Goal: Information Seeking & Learning: Check status

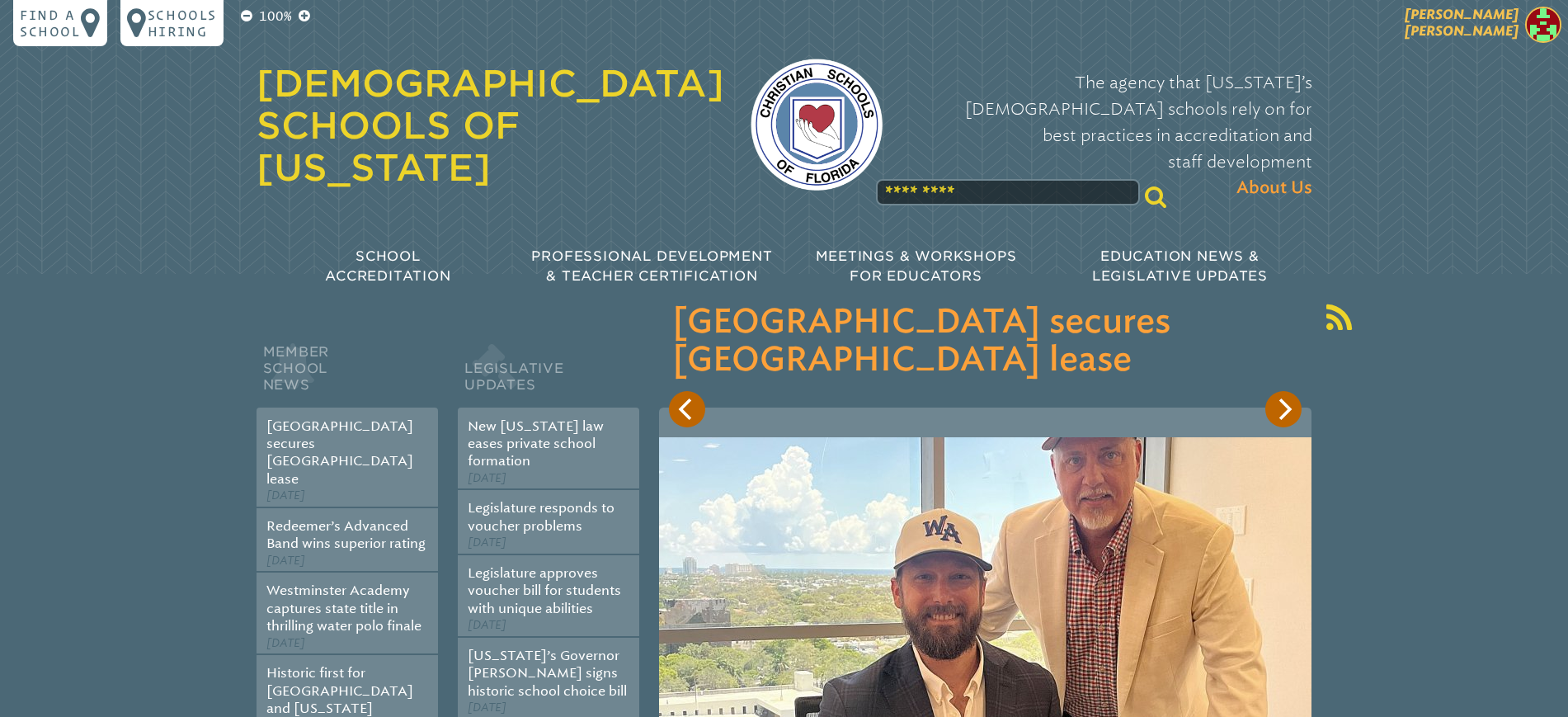
click at [1515, 22] on span "[PERSON_NAME]" at bounding box center [1461, 23] width 114 height 33
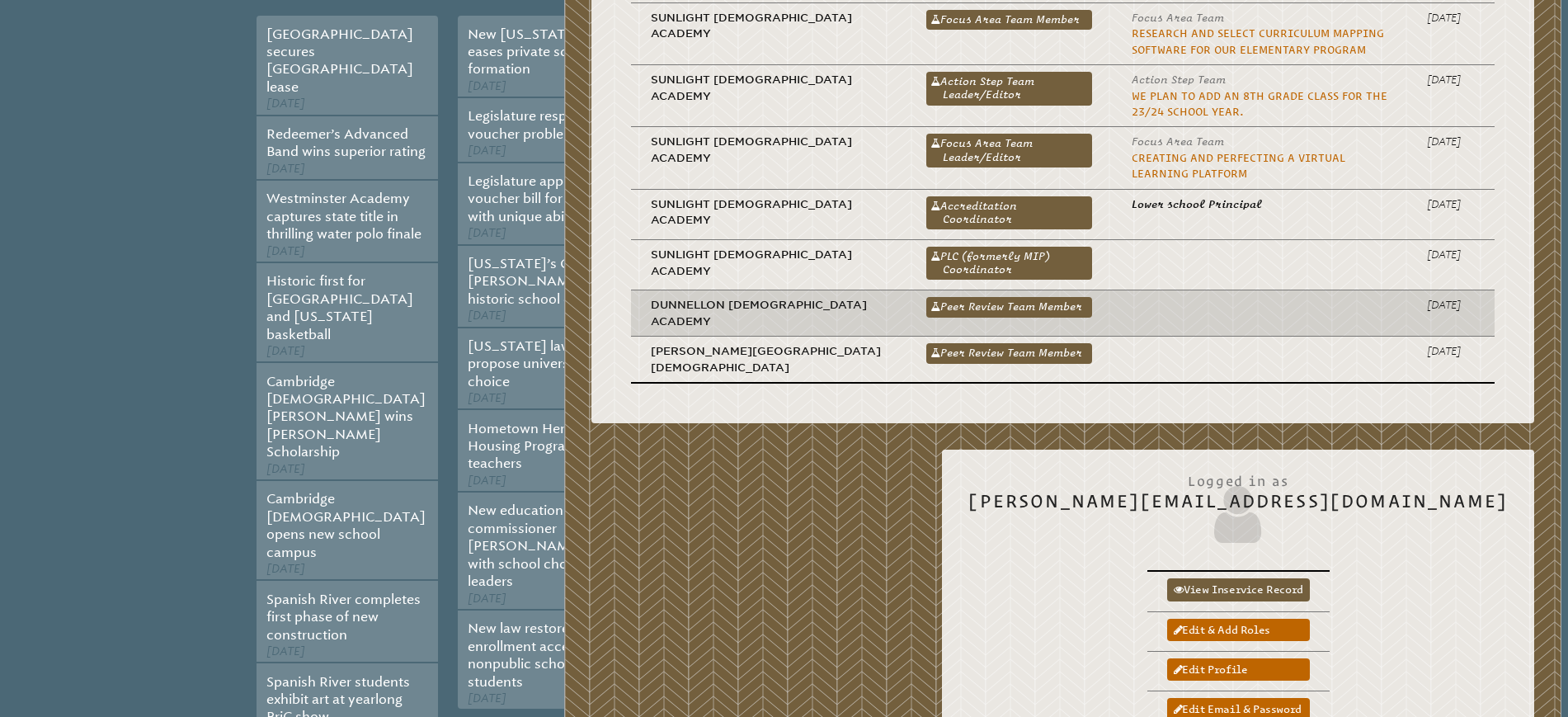
scroll to position [413, 0]
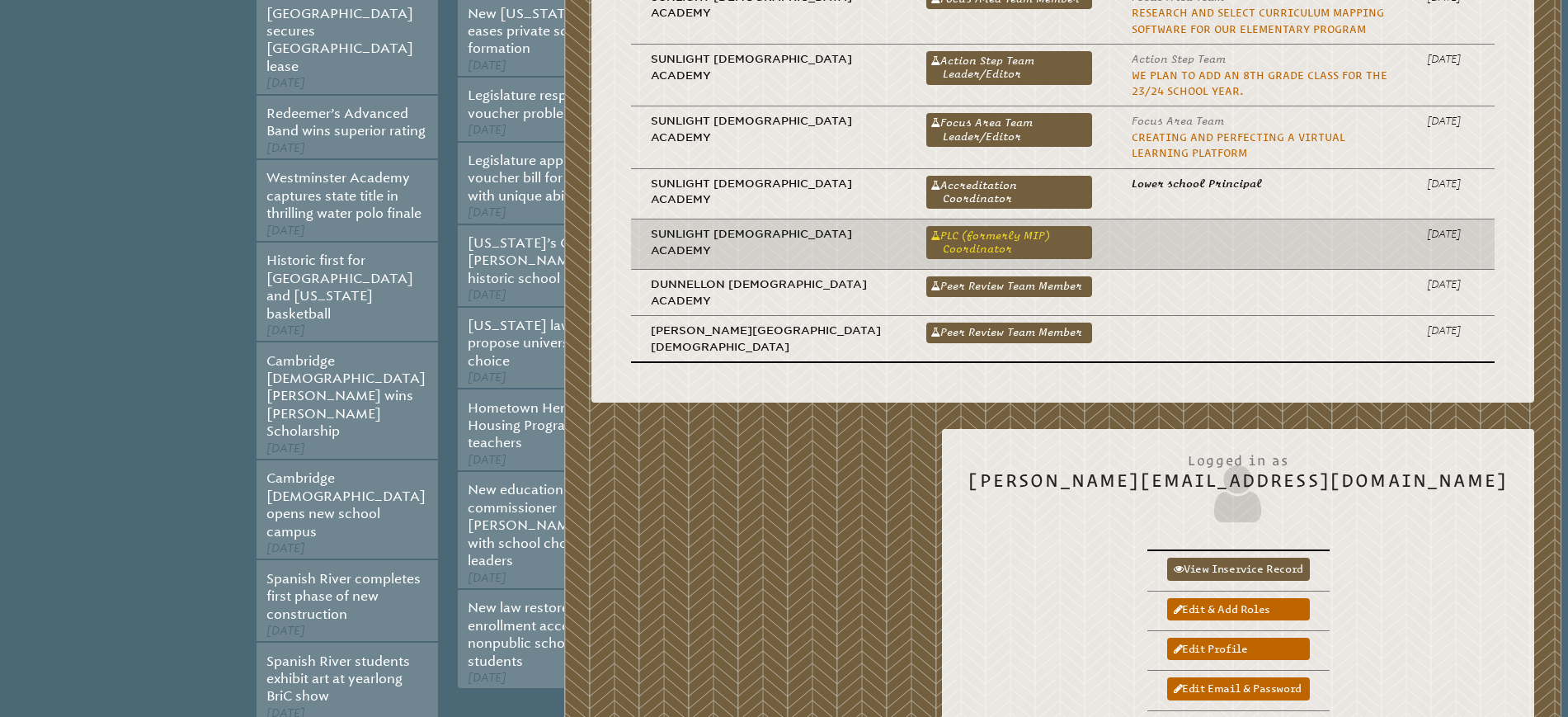
click at [927, 234] on link "PLC (formerly MIP) Coordinator" at bounding box center [1009, 242] width 166 height 33
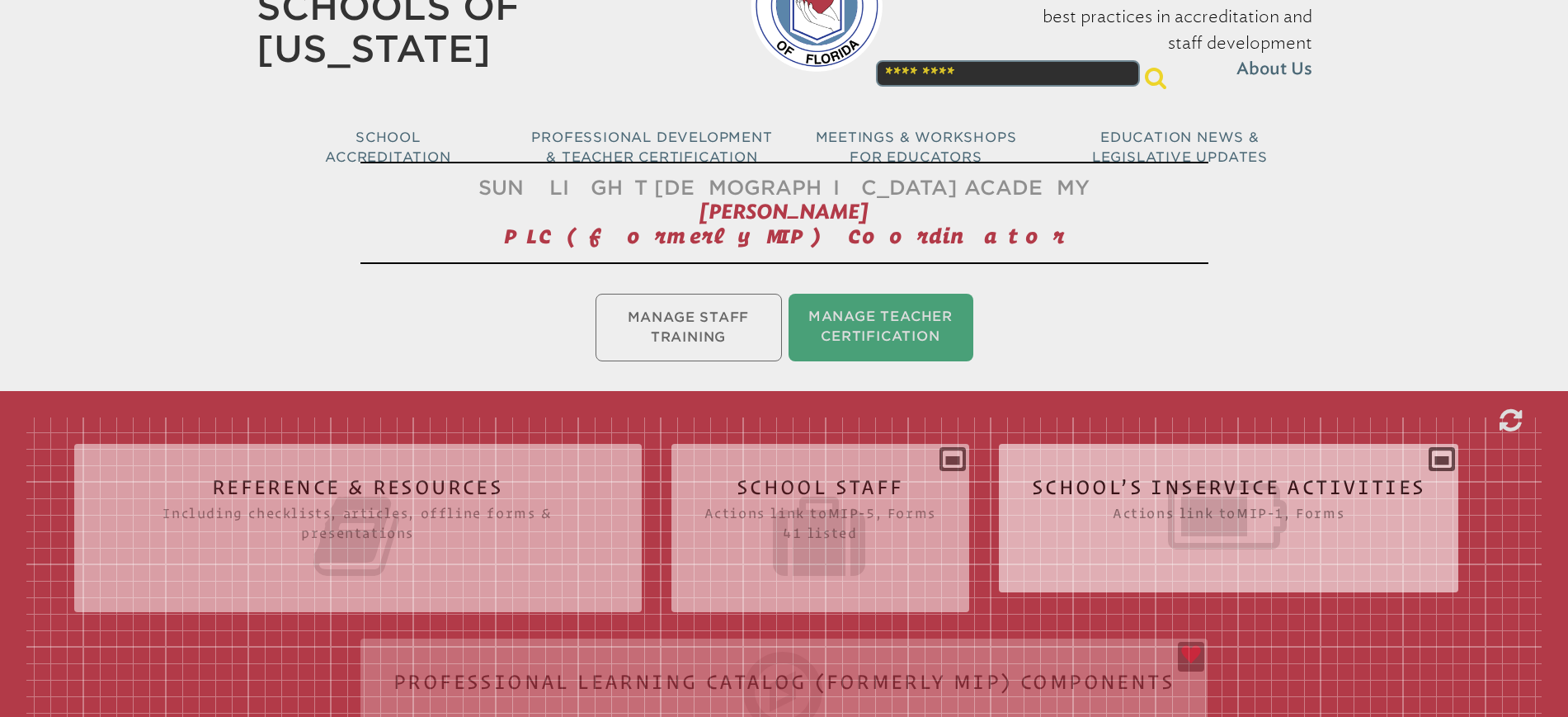
scroll to position [309, 0]
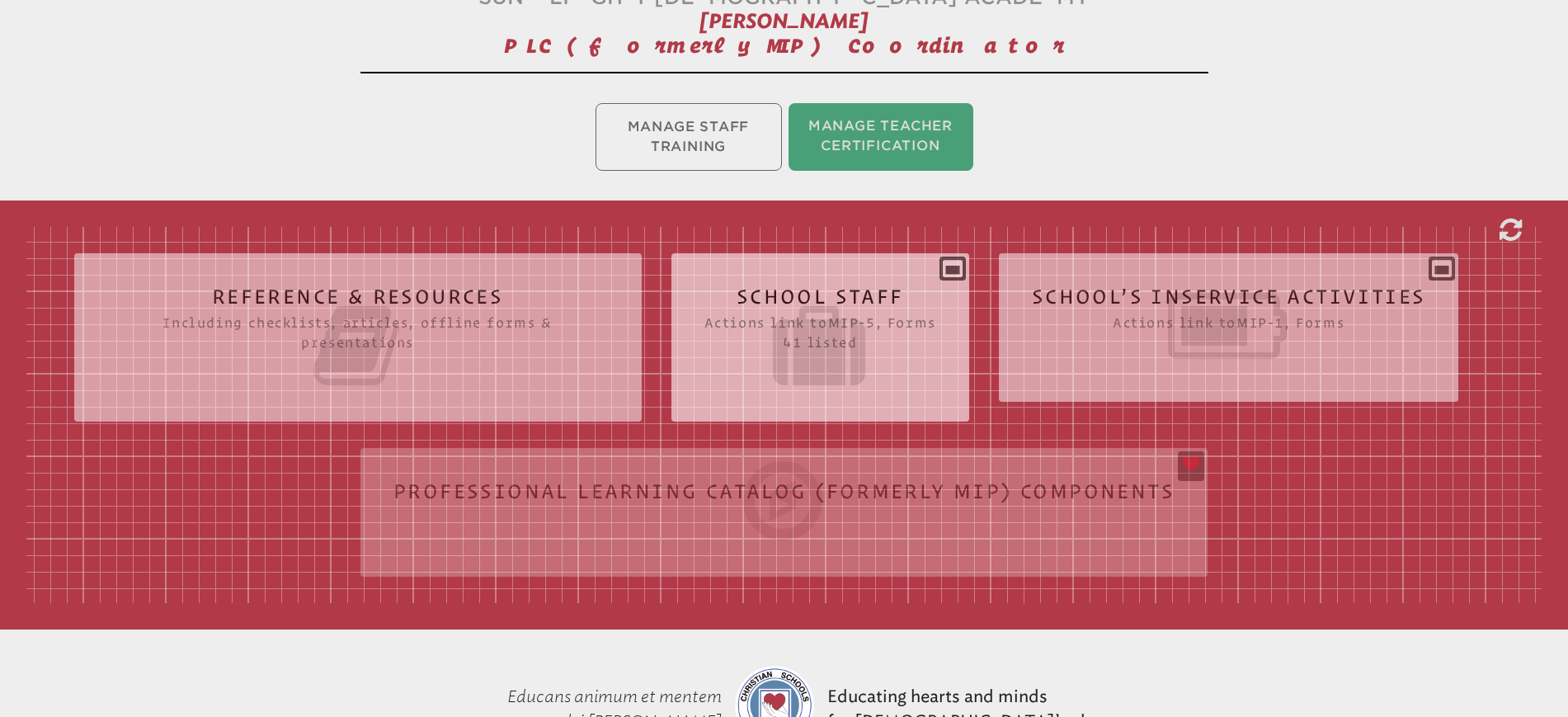
click at [833, 294] on h2 "School Staff Actions link to mip-5 , Forms 41 listed" at bounding box center [820, 339] width 231 height 106
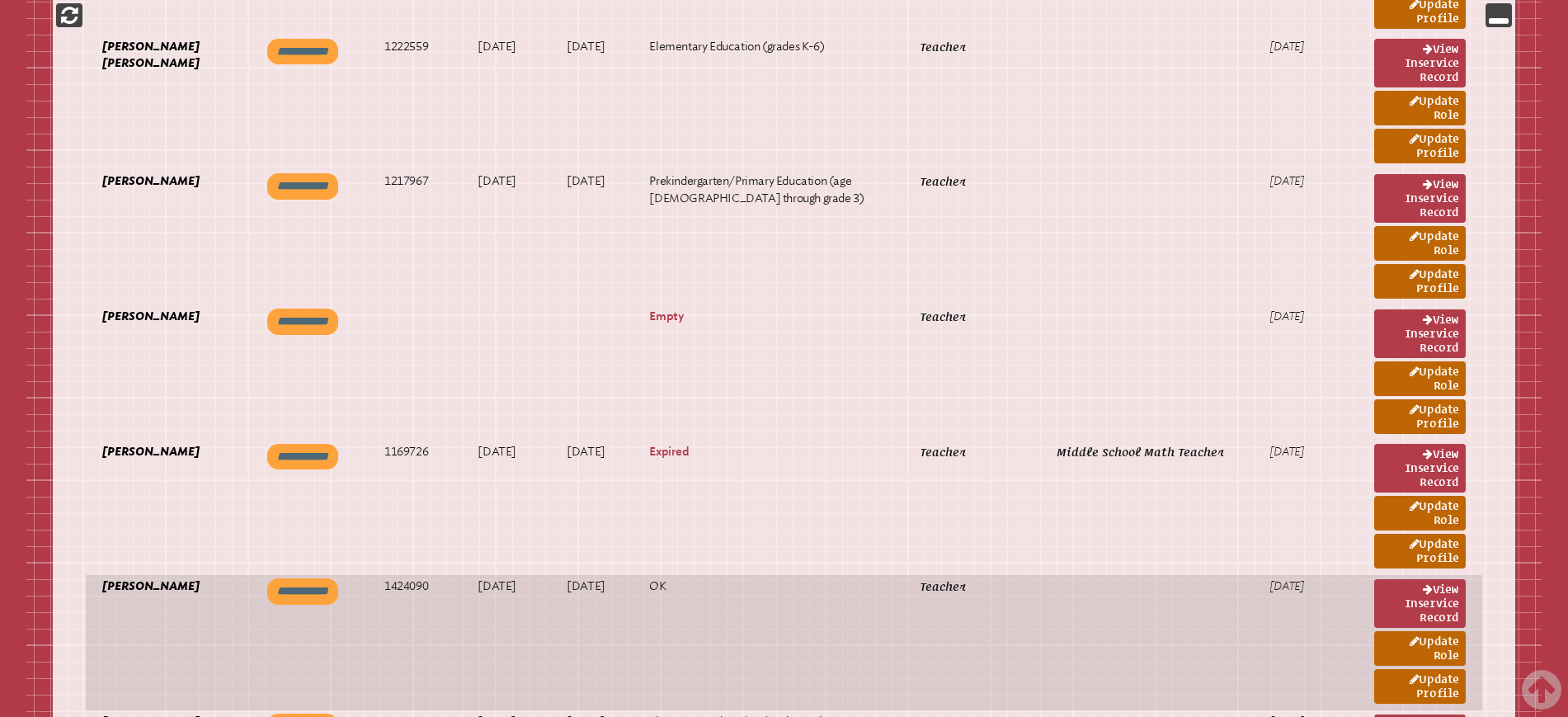
scroll to position [3814, 0]
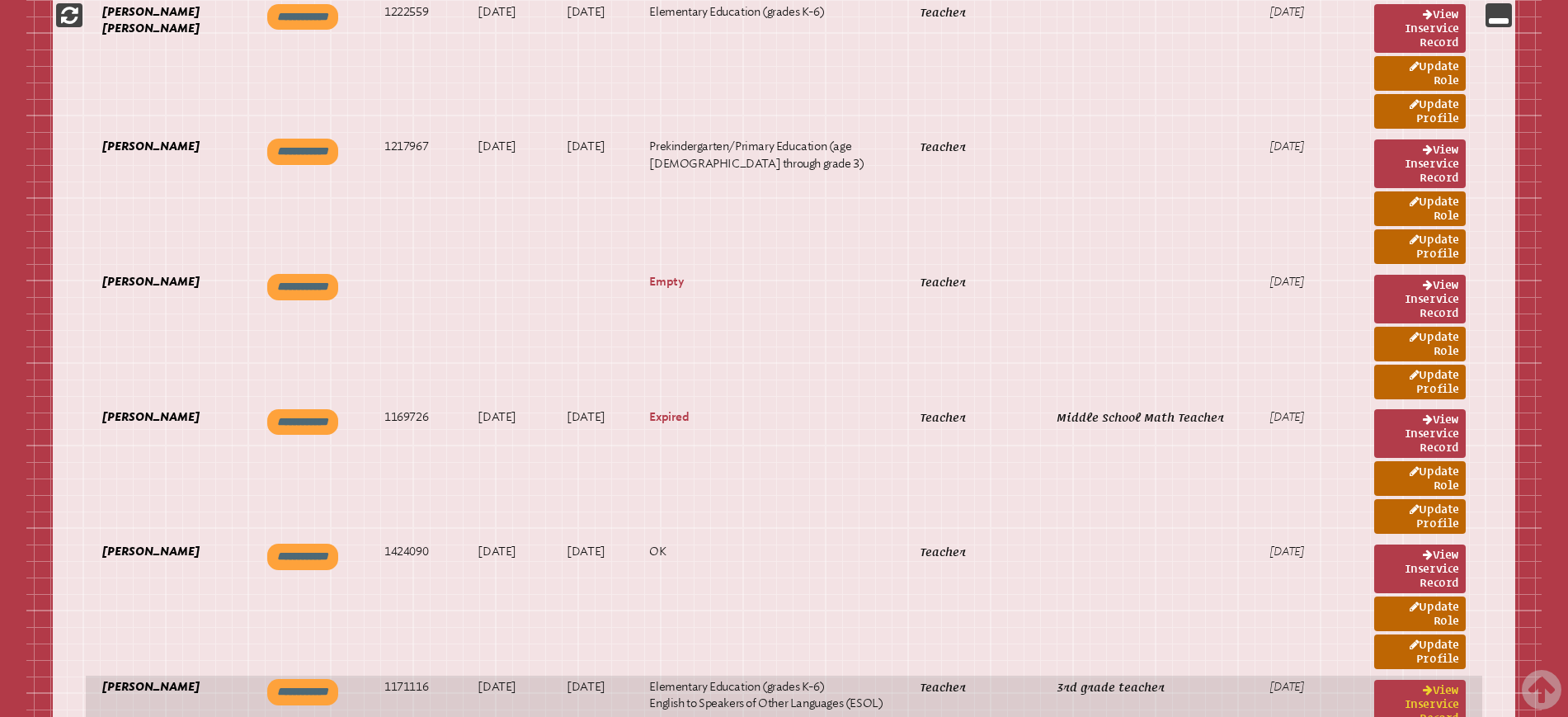
click at [1432, 680] on link "View inservice record" at bounding box center [1419, 704] width 91 height 49
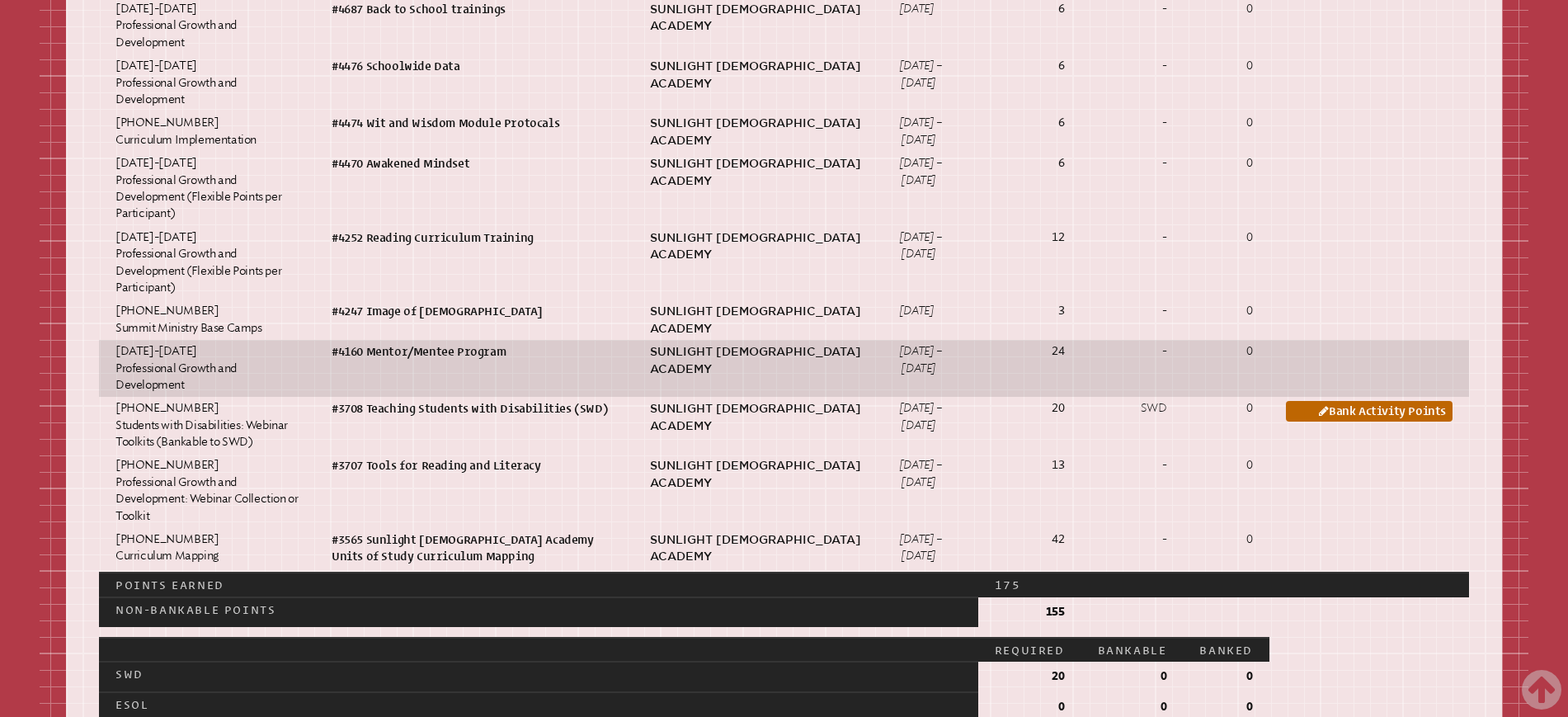
scroll to position [1546, 0]
